Goal: Find specific page/section: Find specific page/section

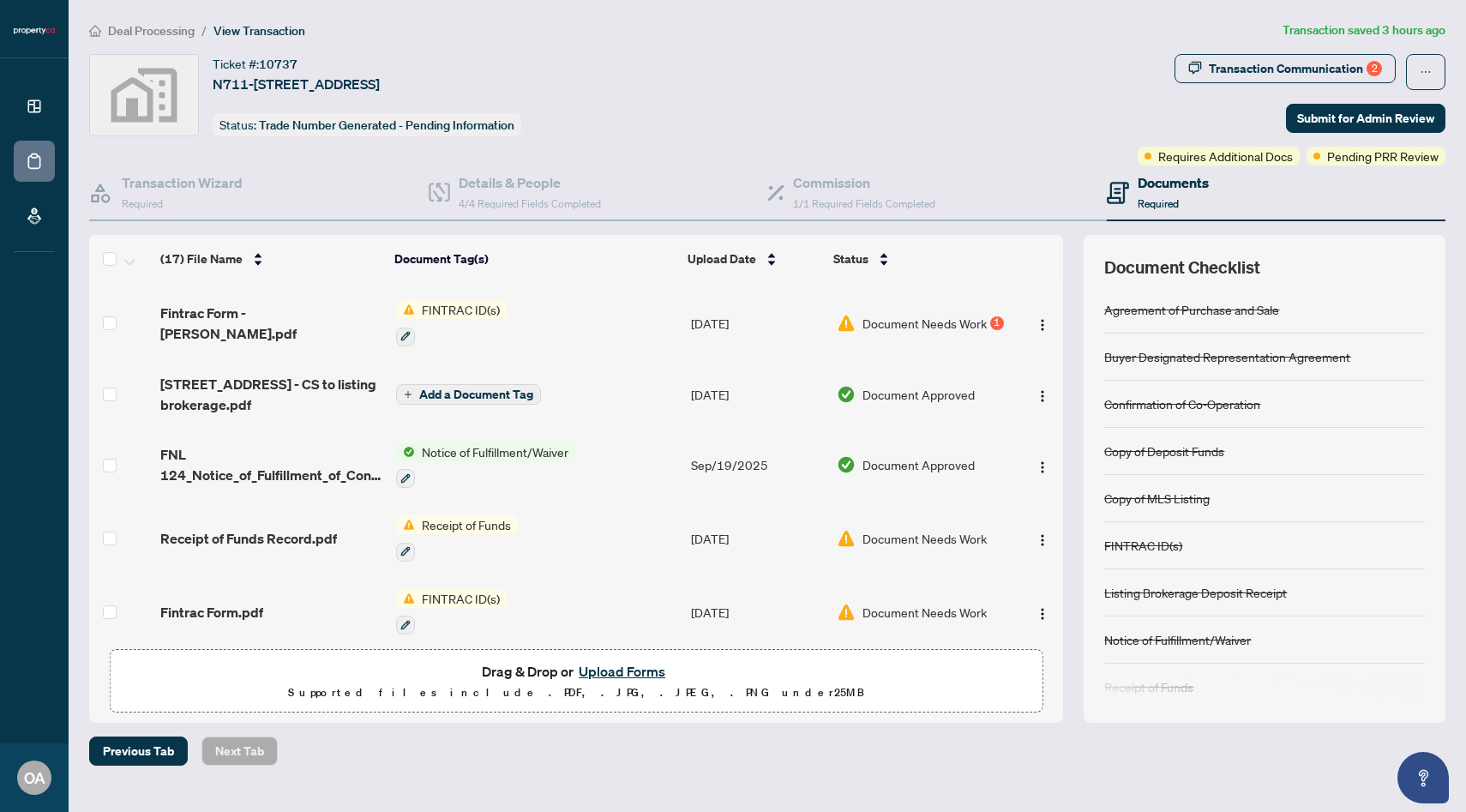
scroll to position [120, 0]
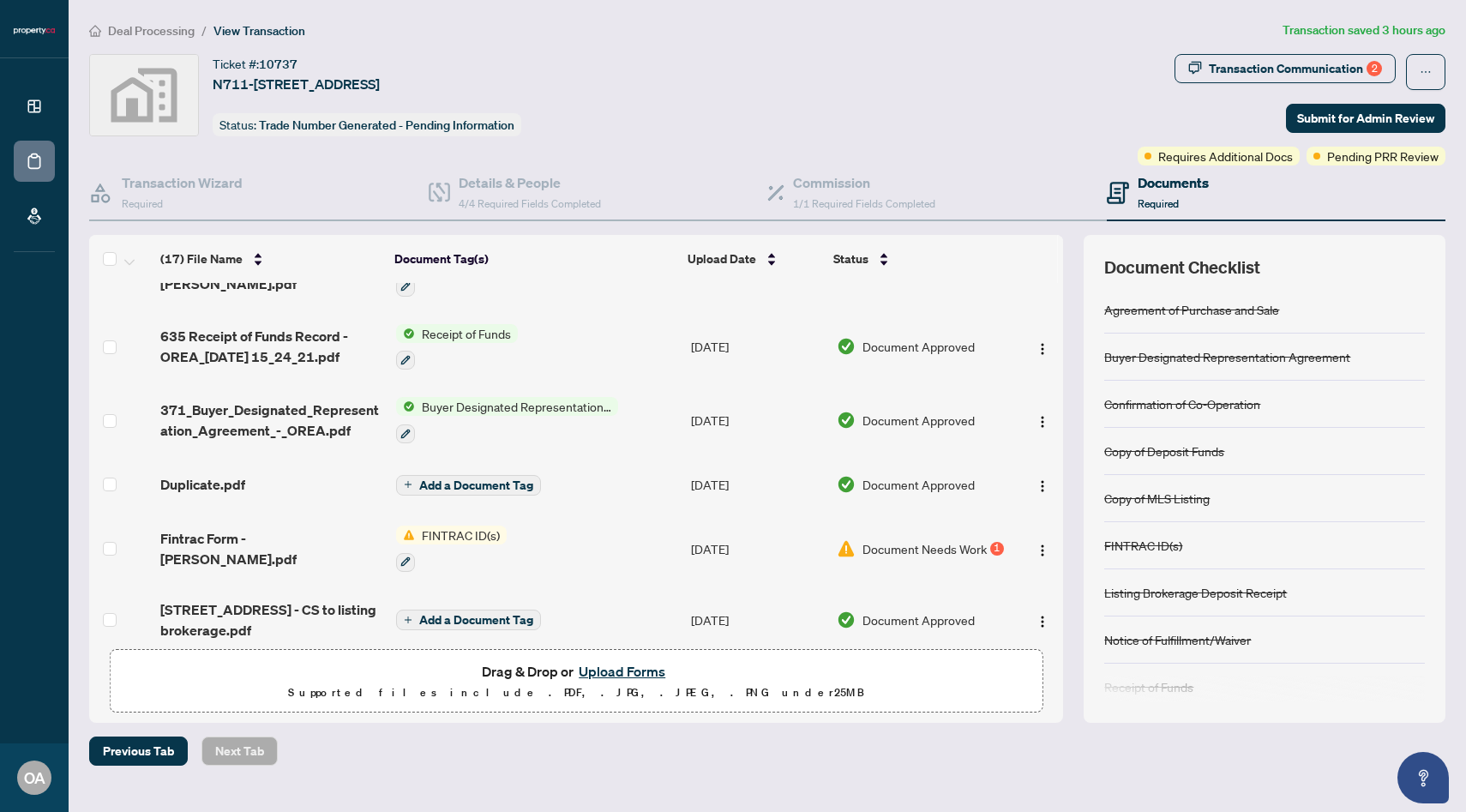
click at [1376, 38] on article "Transaction saved 3 hours ago" at bounding box center [1365, 30] width 163 height 20
click at [1321, 81] on div "Transaction Communication 2" at bounding box center [1295, 68] width 173 height 27
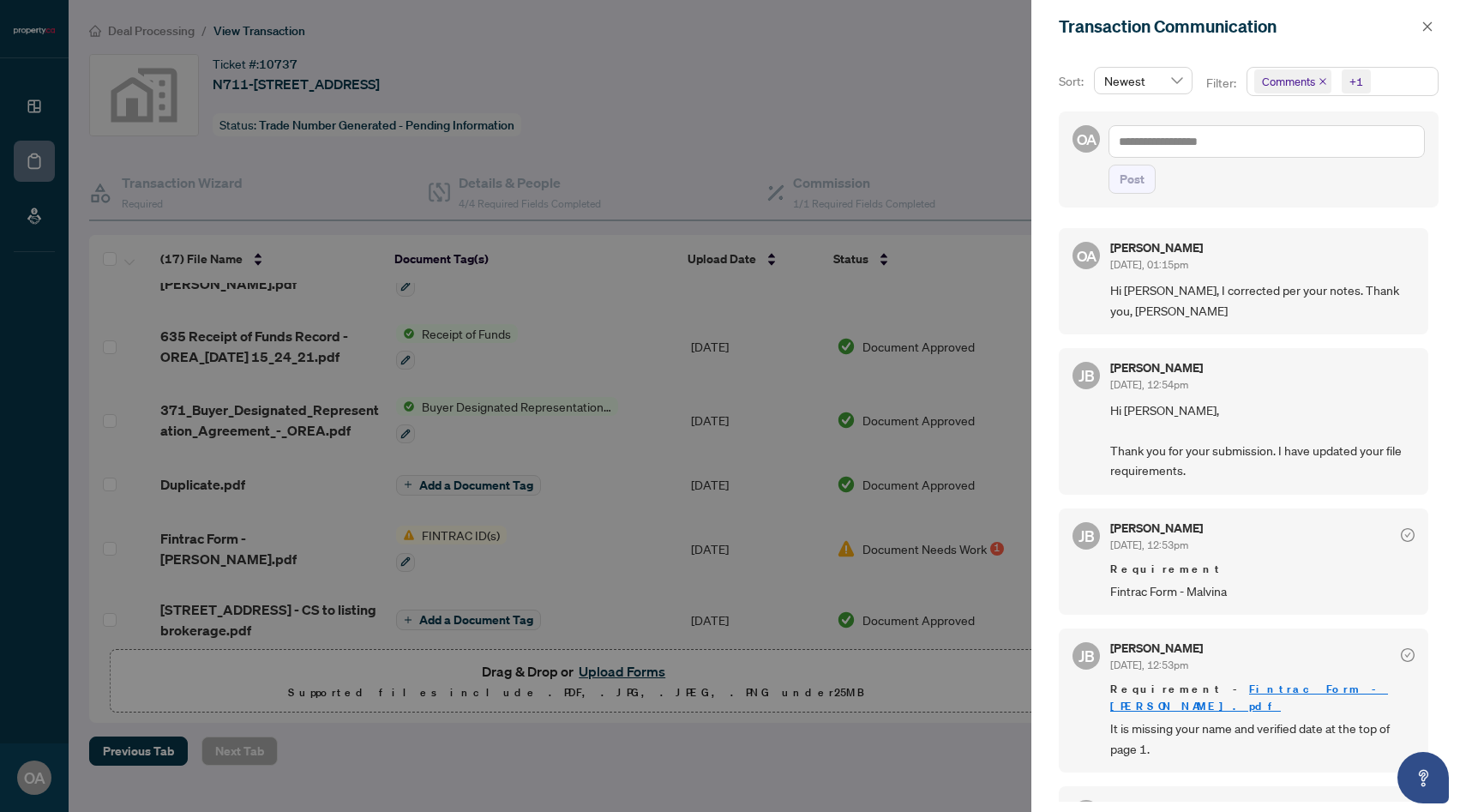
click at [705, 82] on div at bounding box center [733, 406] width 1466 height 812
click at [638, 124] on div at bounding box center [733, 406] width 1466 height 812
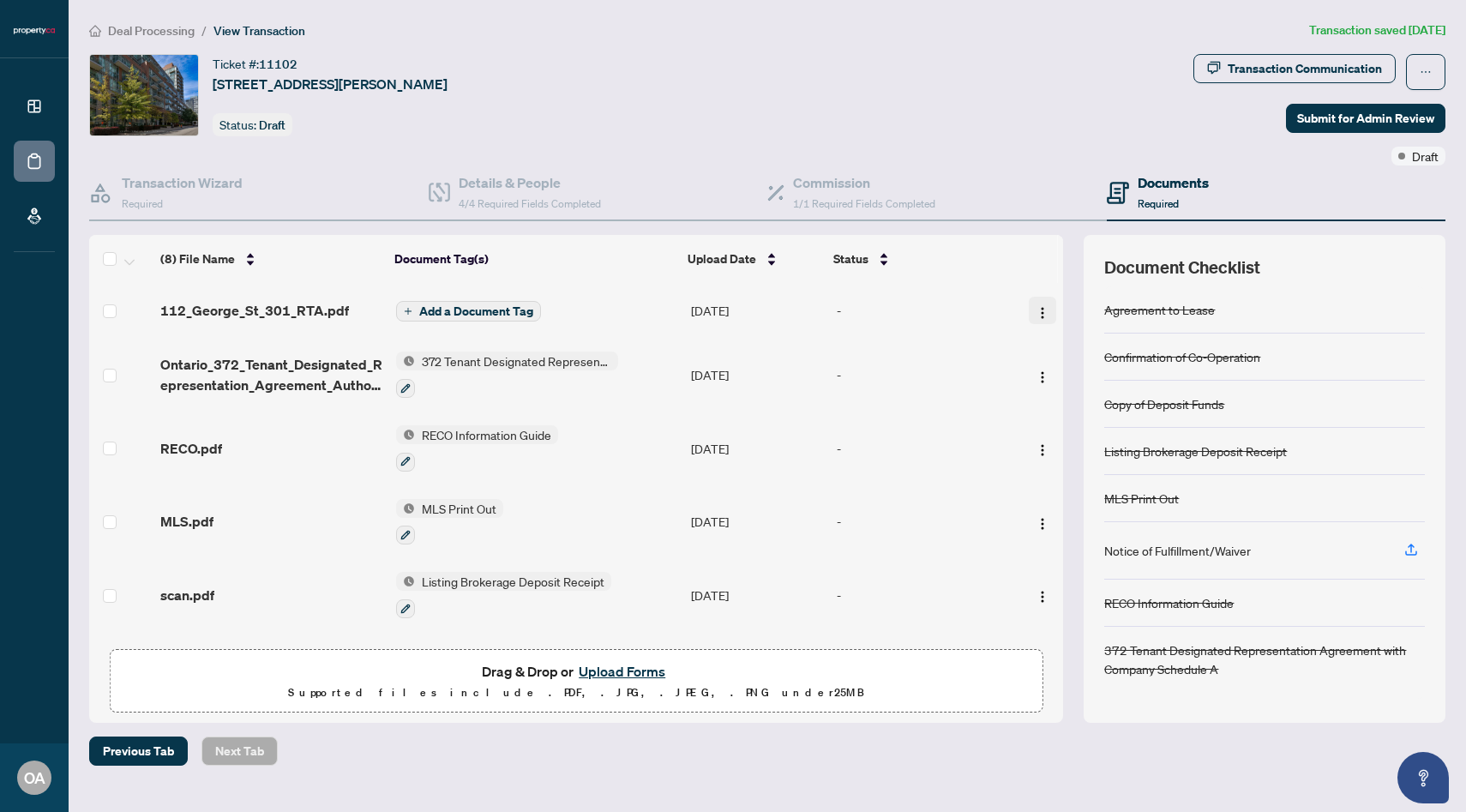
click at [1040, 311] on img "button" at bounding box center [1042, 313] width 13 height 13
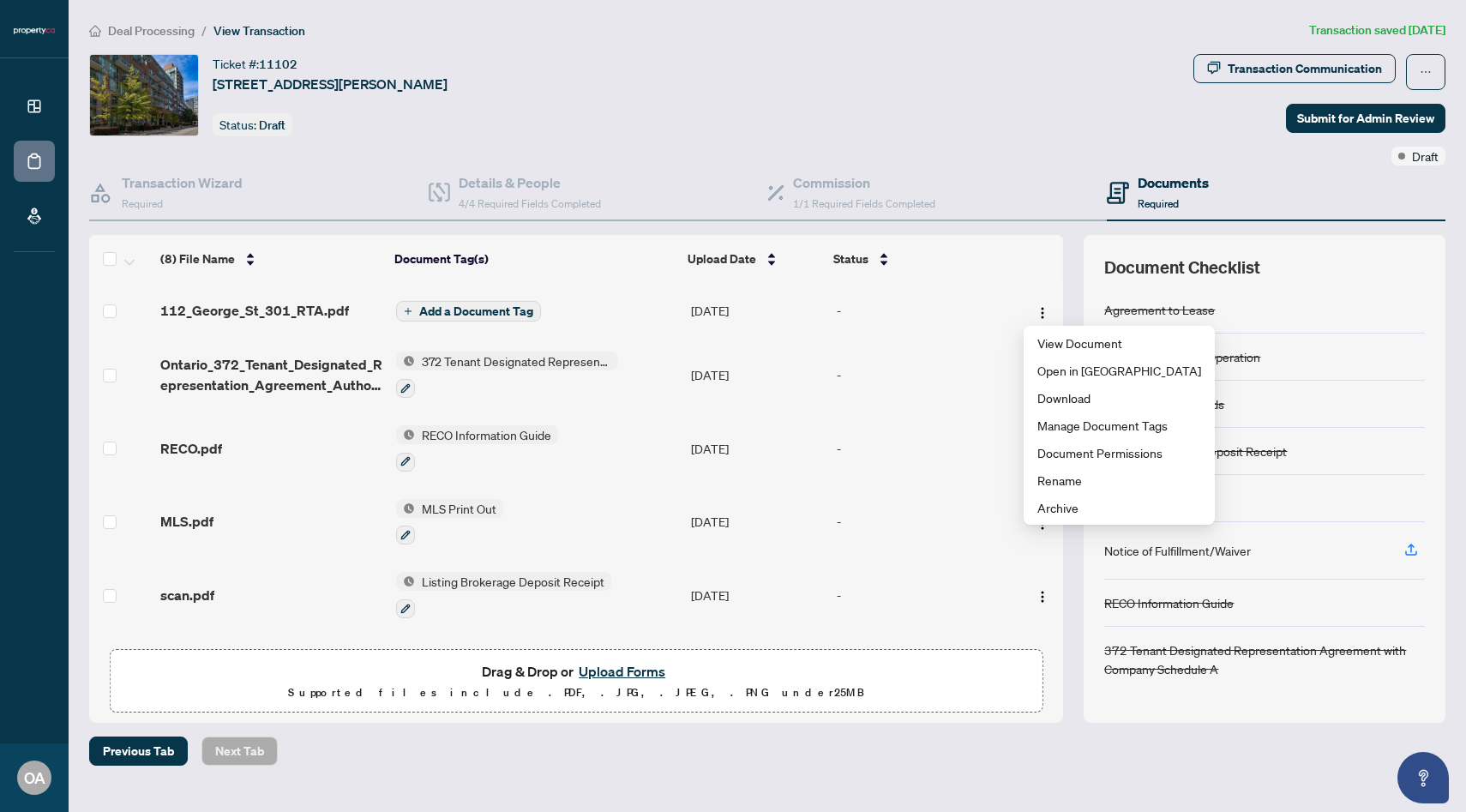
click at [908, 459] on td "-" at bounding box center [921, 448] width 183 height 74
